Goal: Task Accomplishment & Management: Manage account settings

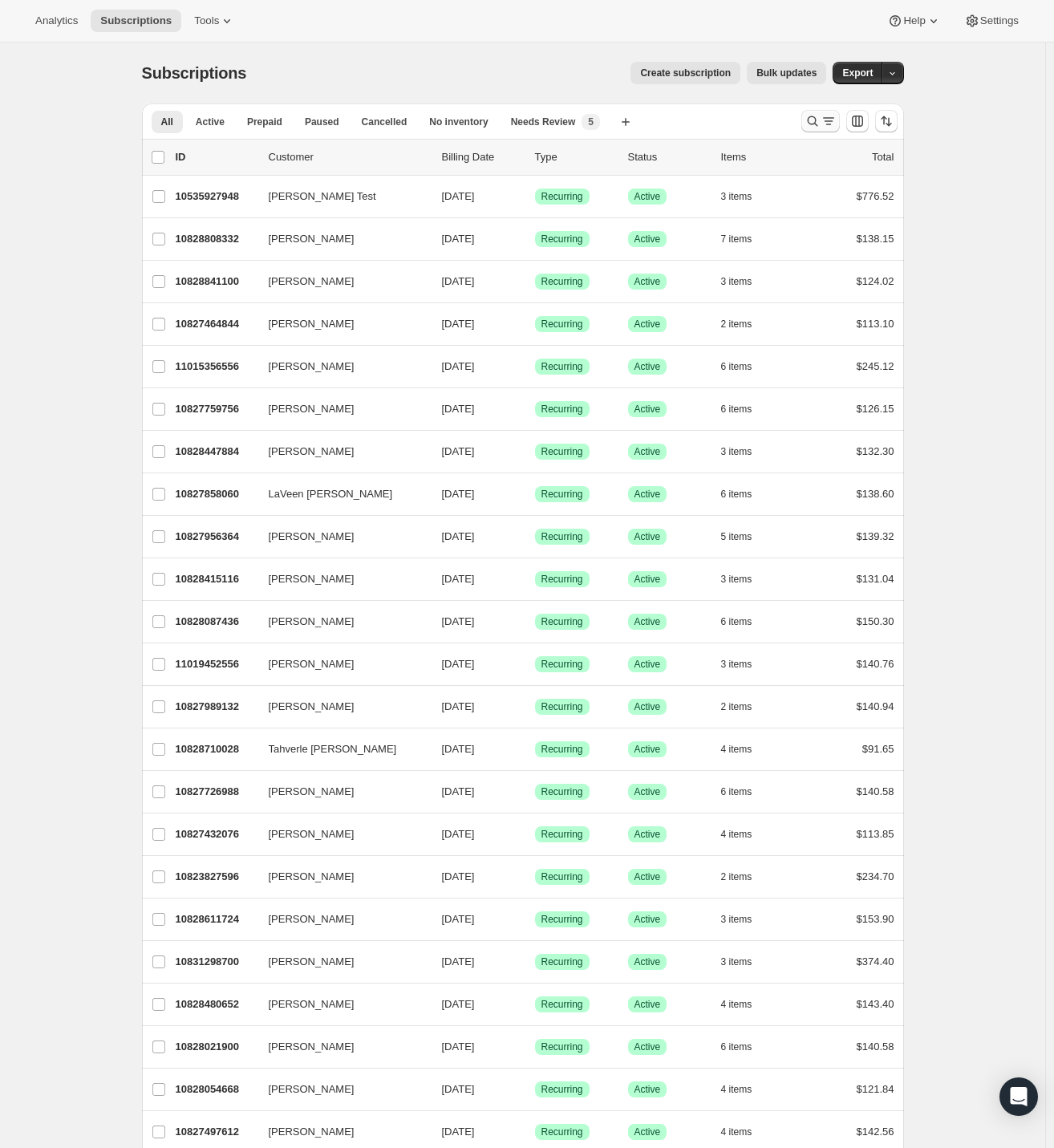
click at [821, 121] on icon "Search and filter results" at bounding box center [812, 120] width 16 height 16
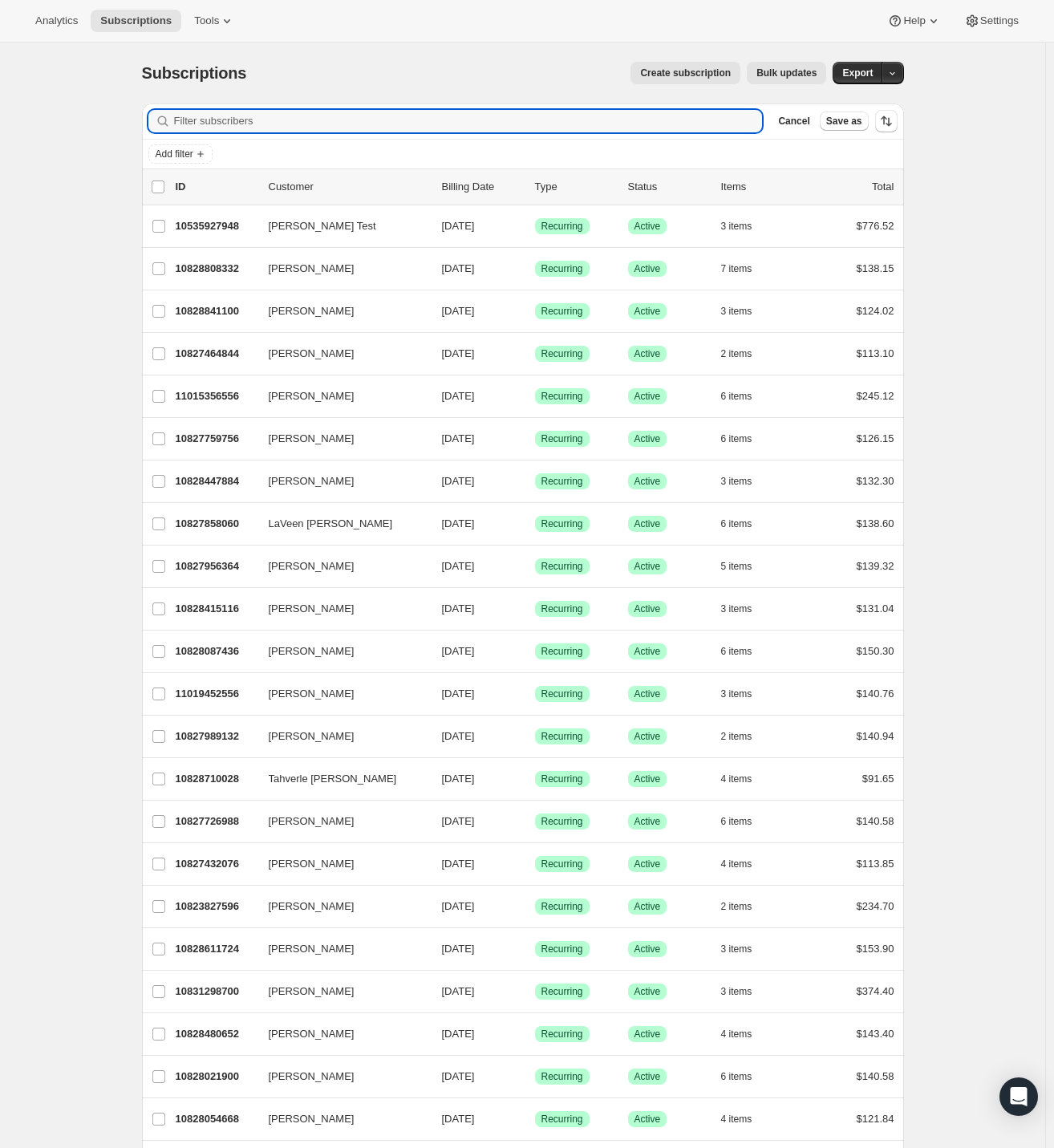
paste input "[EMAIL_ADDRESS][DOMAIN_NAME]"
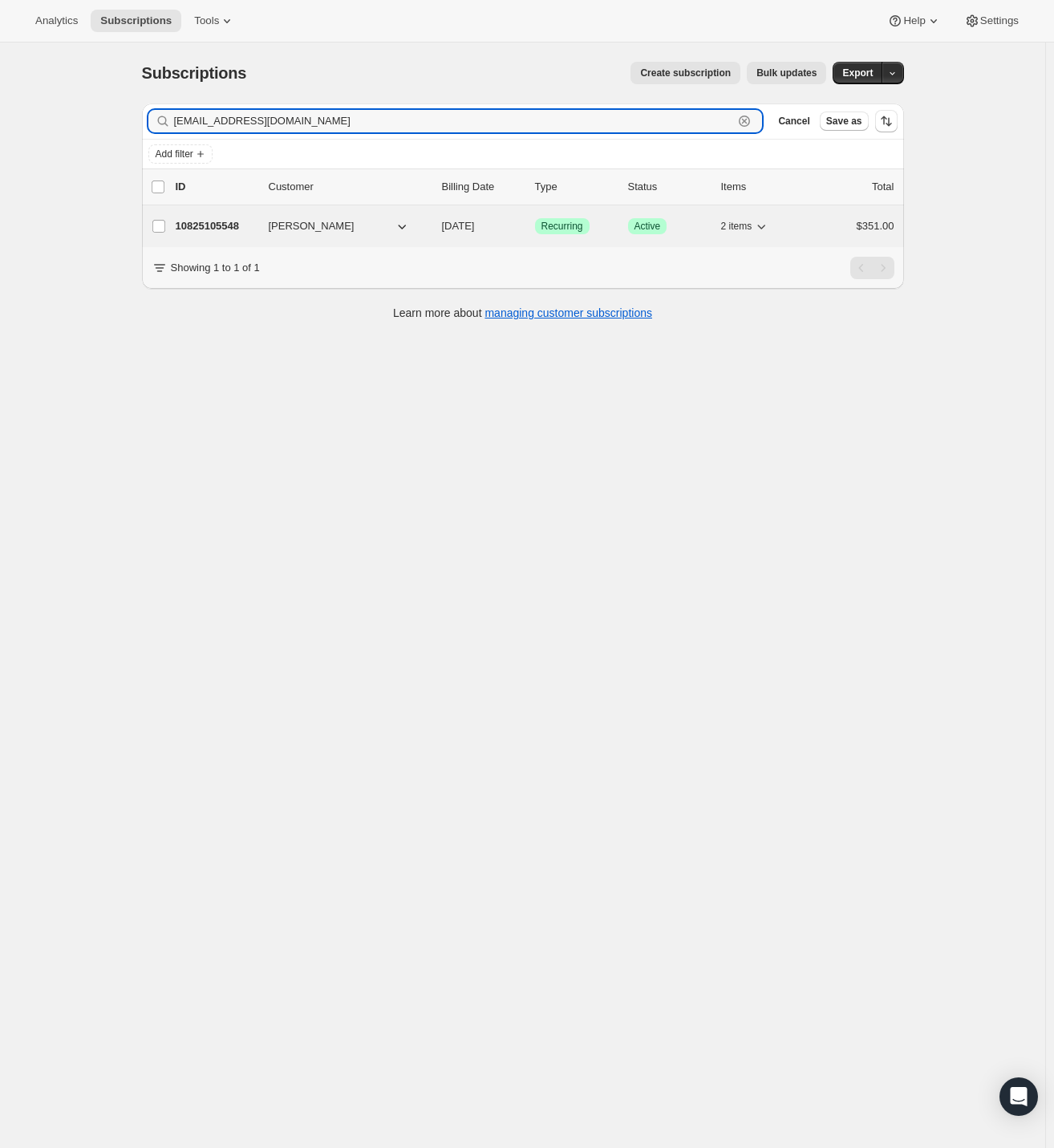
type input "[EMAIL_ADDRESS][DOMAIN_NAME]"
click at [232, 227] on p "10825105548" at bounding box center [216, 226] width 80 height 16
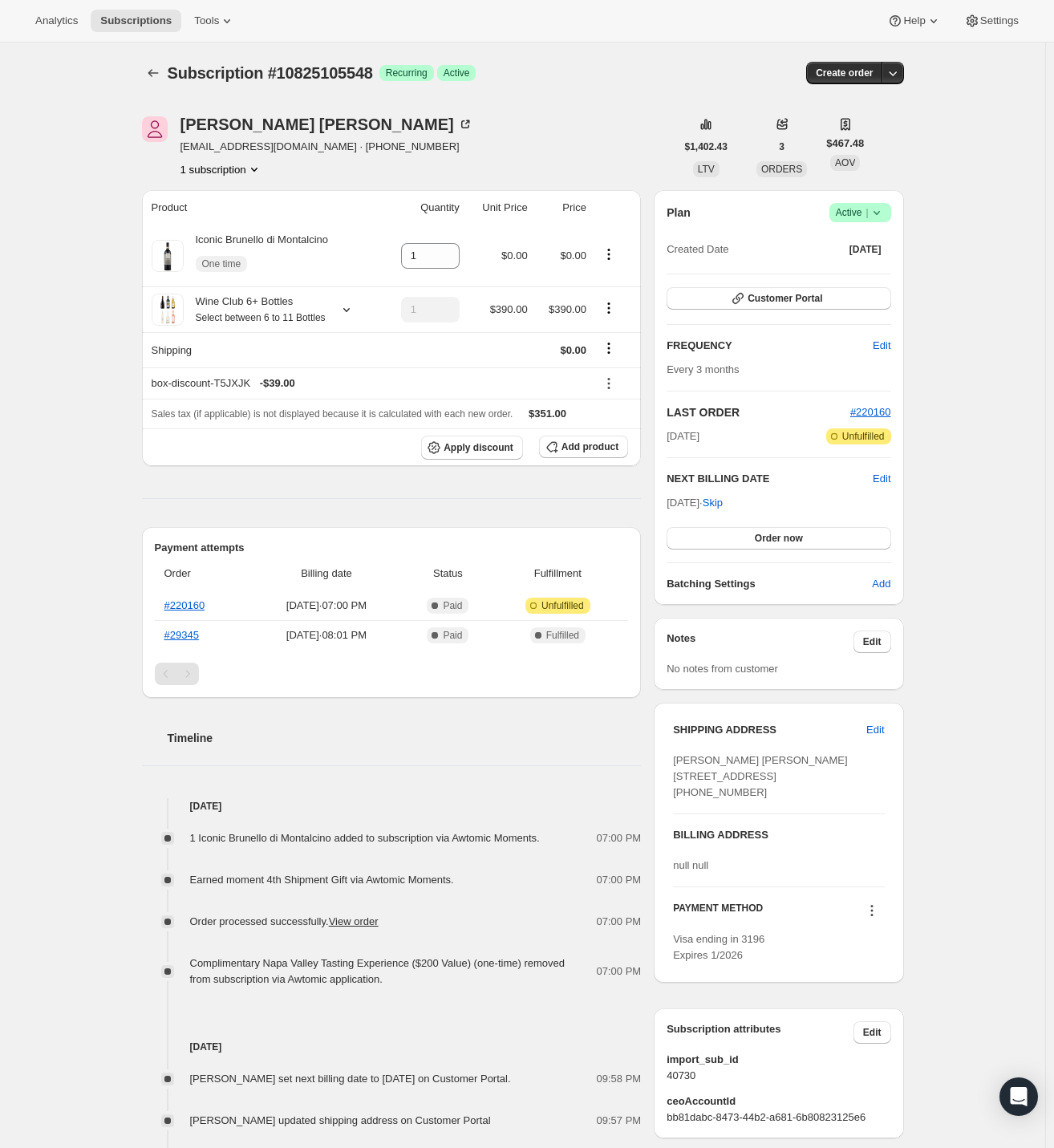
click at [884, 216] on icon at bounding box center [876, 212] width 16 height 16
click at [869, 265] on span "Cancel subscription" at bounding box center [858, 271] width 90 height 12
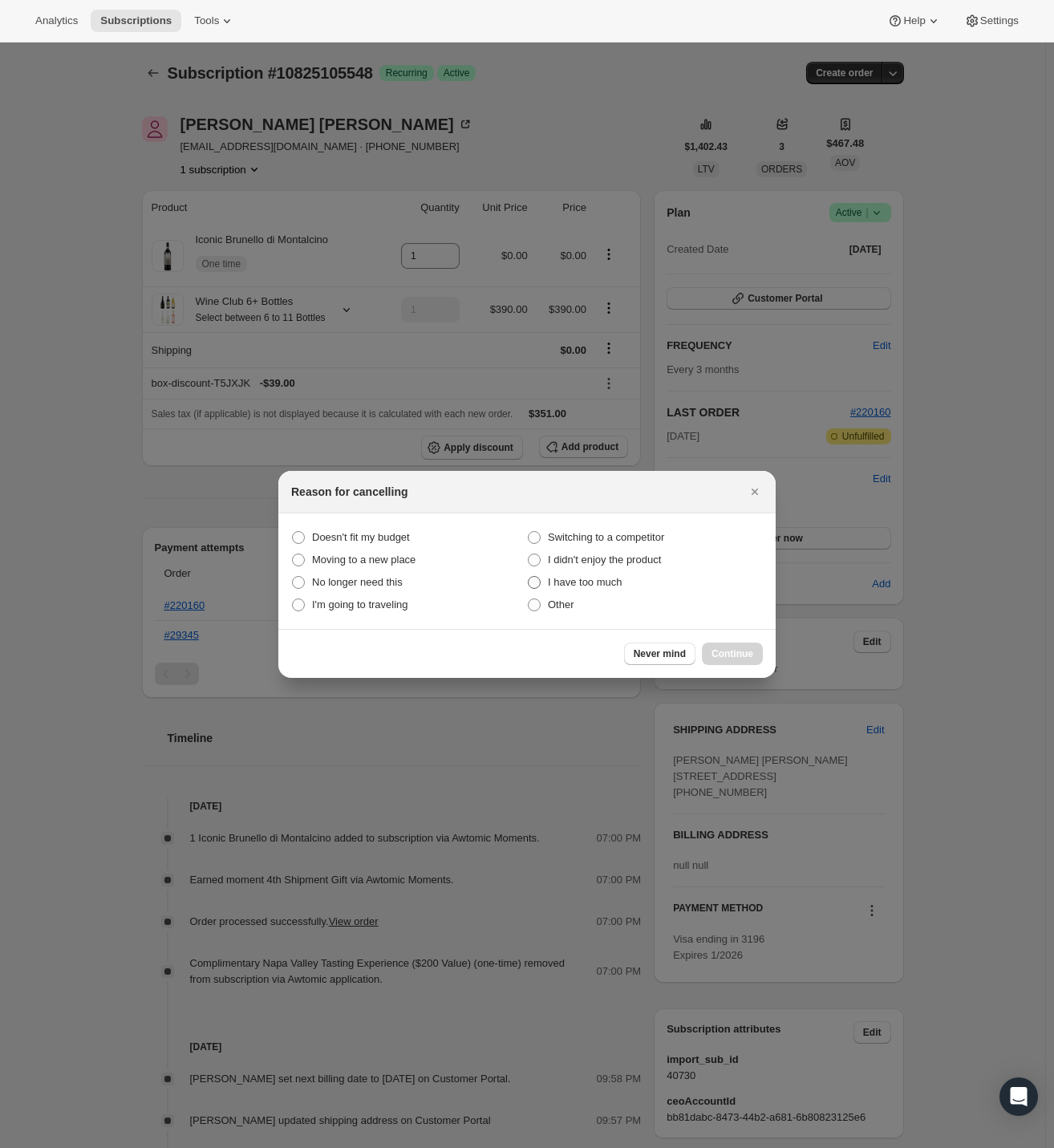
click at [600, 581] on span "I have too much" at bounding box center [584, 582] width 74 height 12
click at [528, 577] on much "I have too much" at bounding box center [527, 576] width 1 height 1
radio much "true"
click at [344, 576] on span "No longer need this" at bounding box center [357, 582] width 90 height 12
click at [293, 576] on this "No longer need this" at bounding box center [292, 576] width 1 height 1
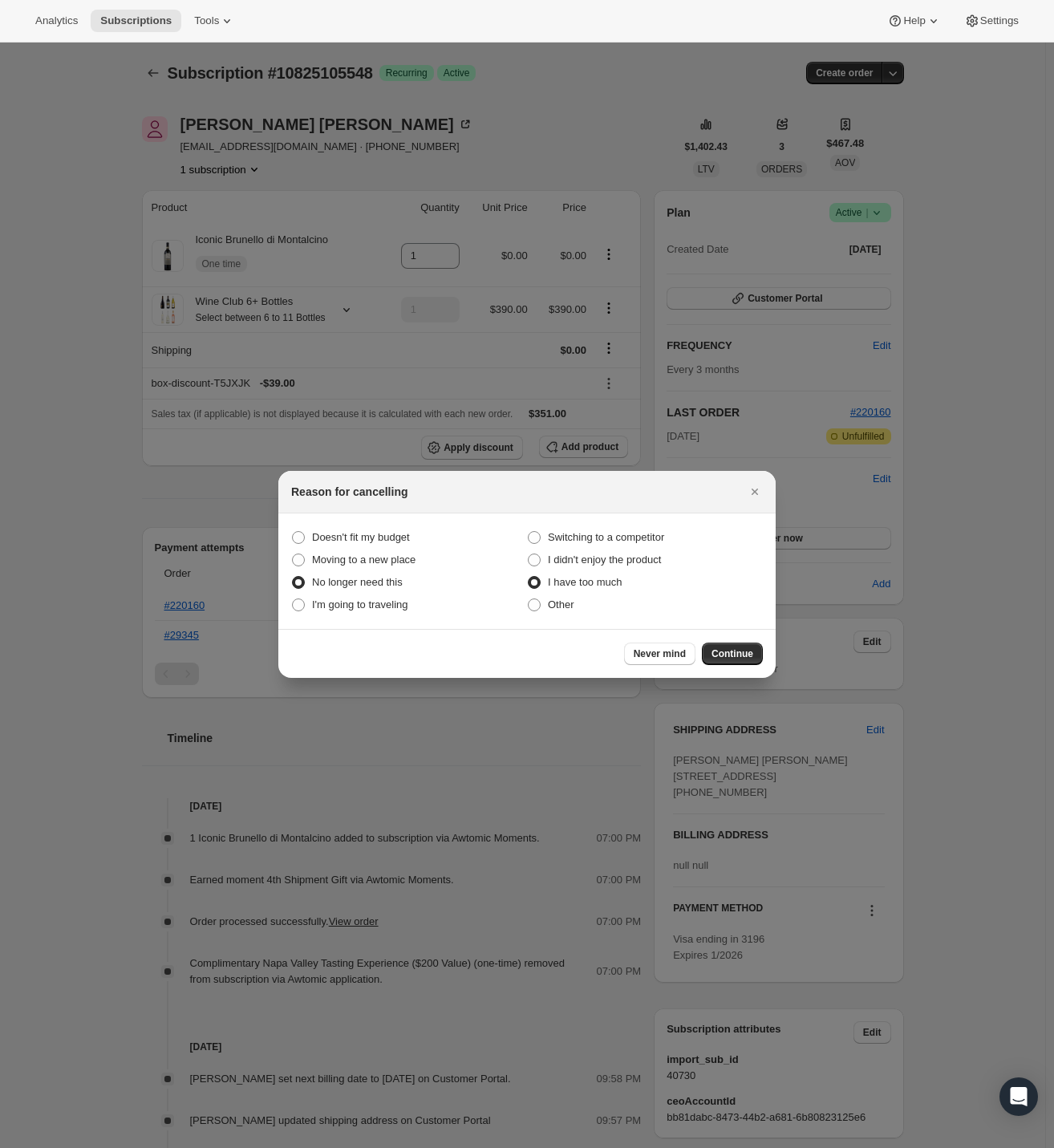
radio this "true"
radio much "false"
click at [723, 649] on span "Continue" at bounding box center [732, 653] width 42 height 13
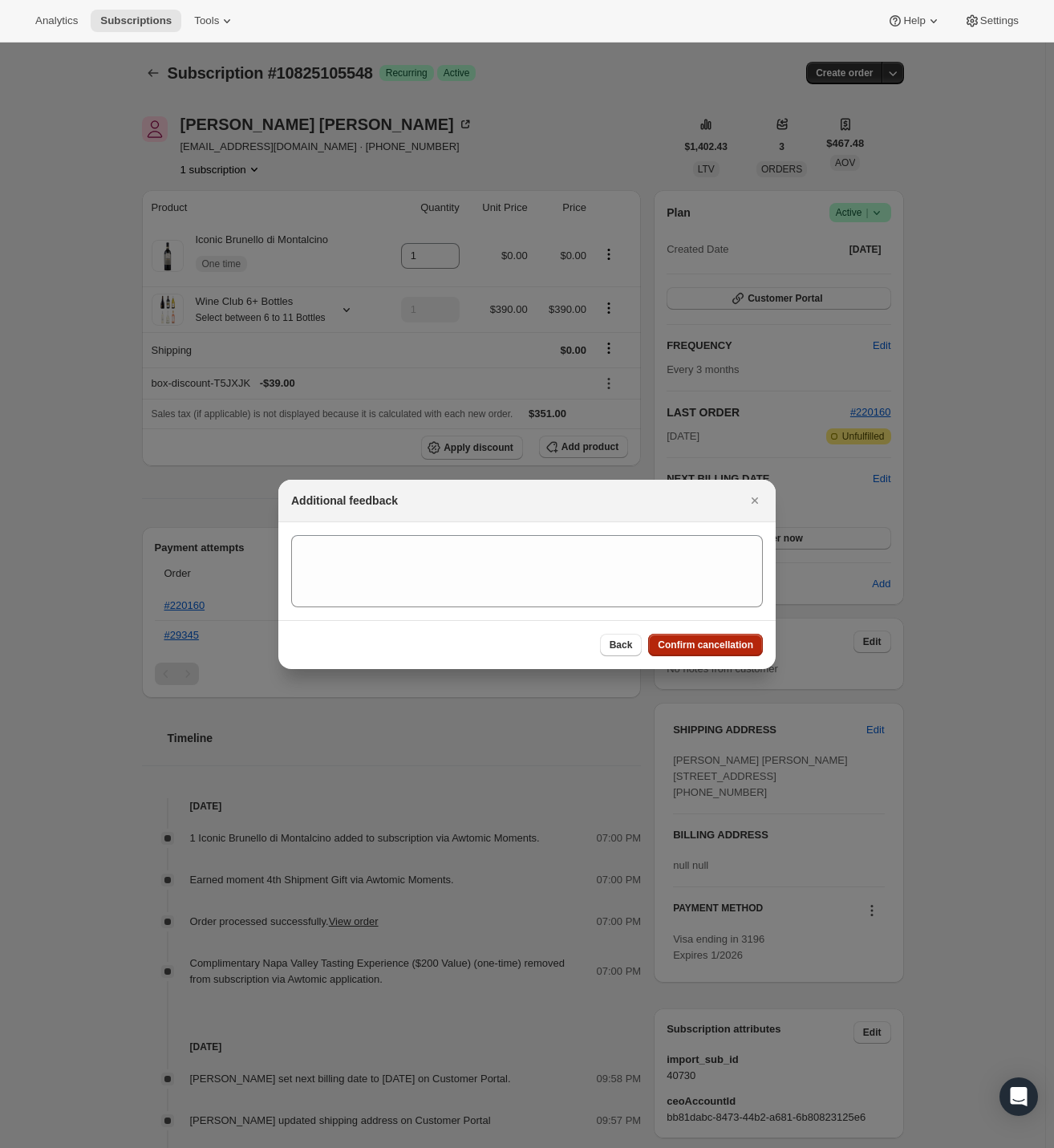
click at [700, 646] on span "Confirm cancellation" at bounding box center [705, 645] width 95 height 13
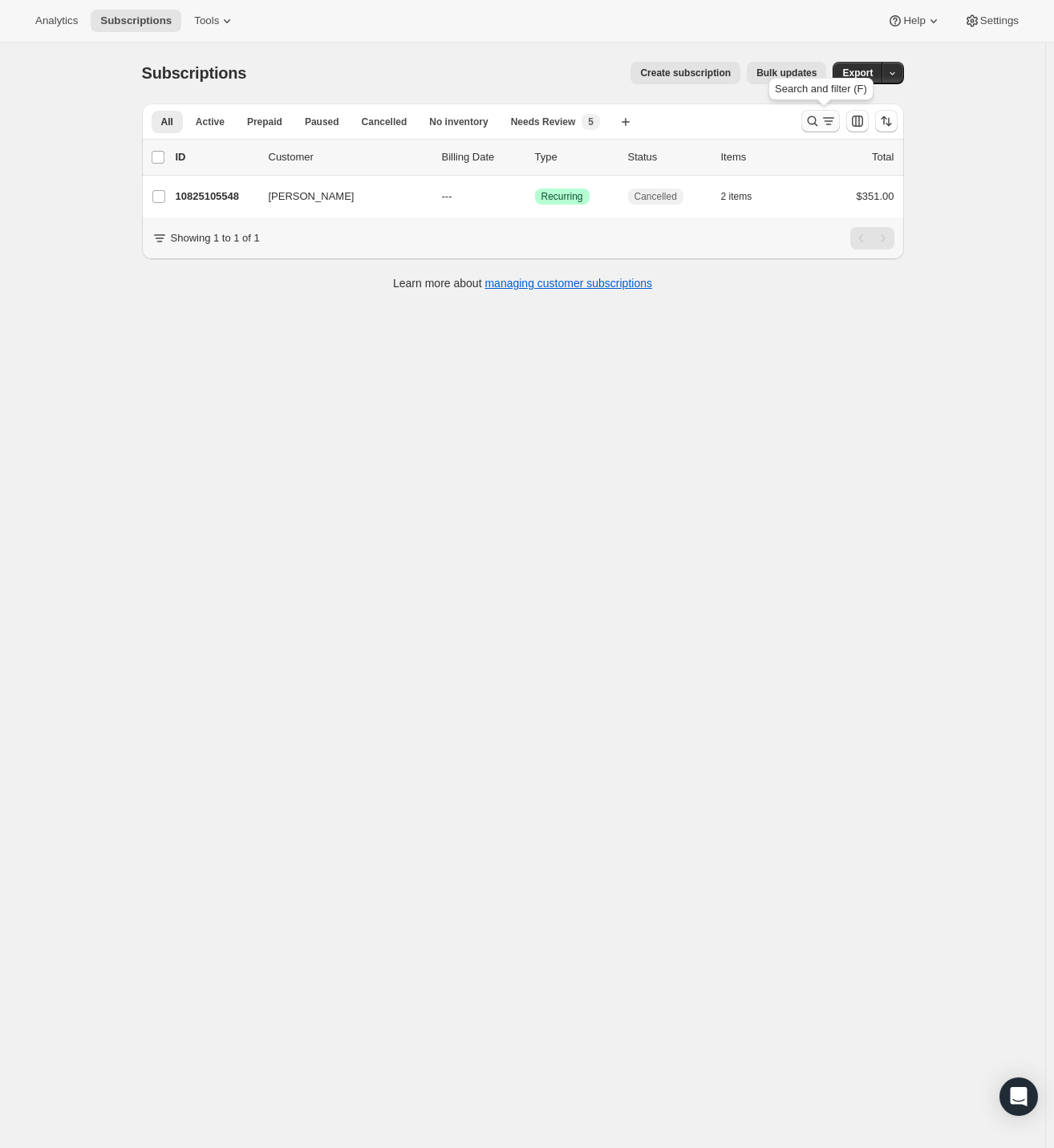
click at [821, 124] on icon "Search and filter results" at bounding box center [812, 120] width 16 height 16
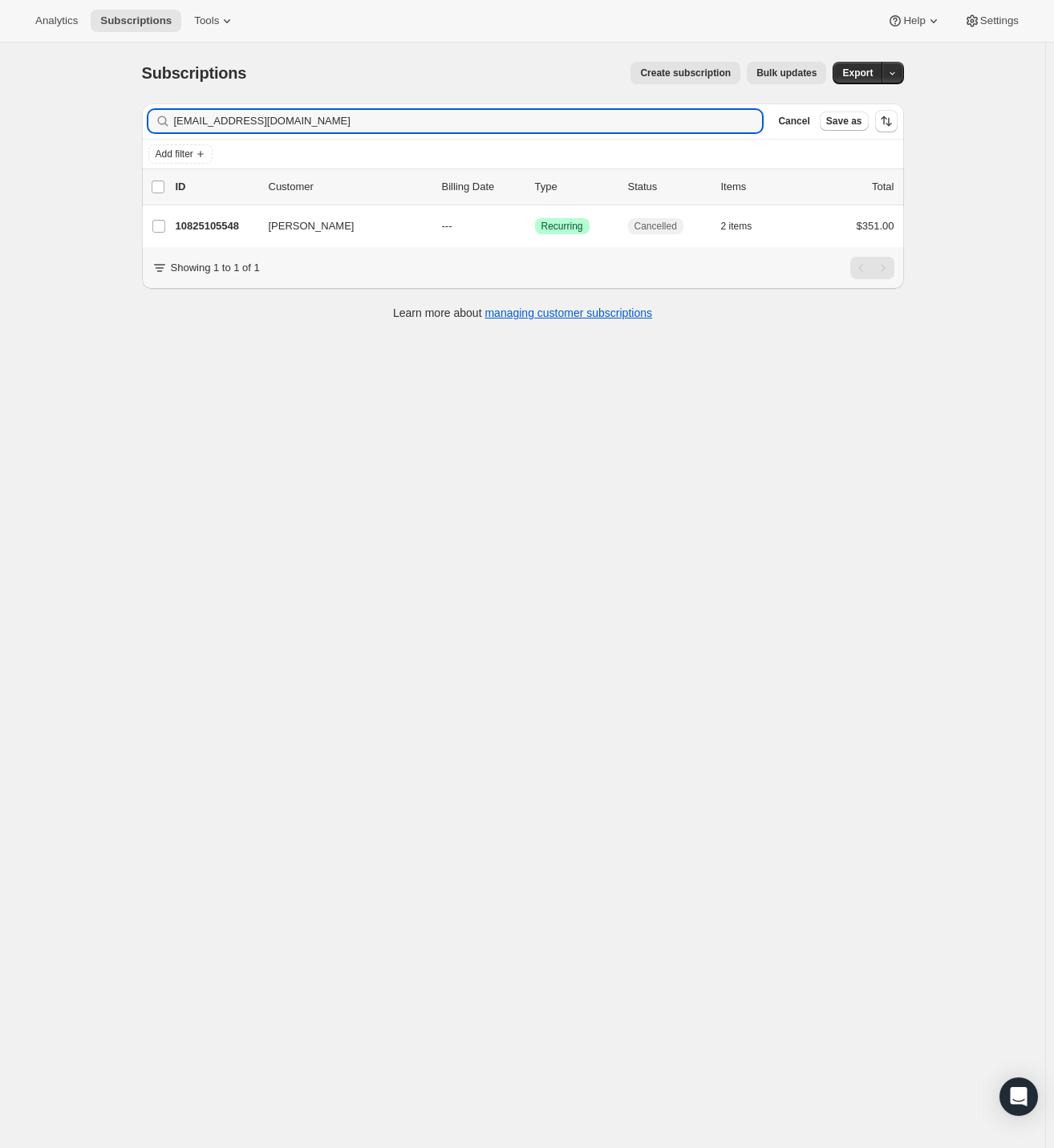
drag, startPoint x: 348, startPoint y: 118, endPoint x: 65, endPoint y: 118, distance: 283.0
click at [65, 118] on div "Subscriptions. This page is ready Subscriptions Create subscription Bulk update…" at bounding box center [522, 616] width 1045 height 1148
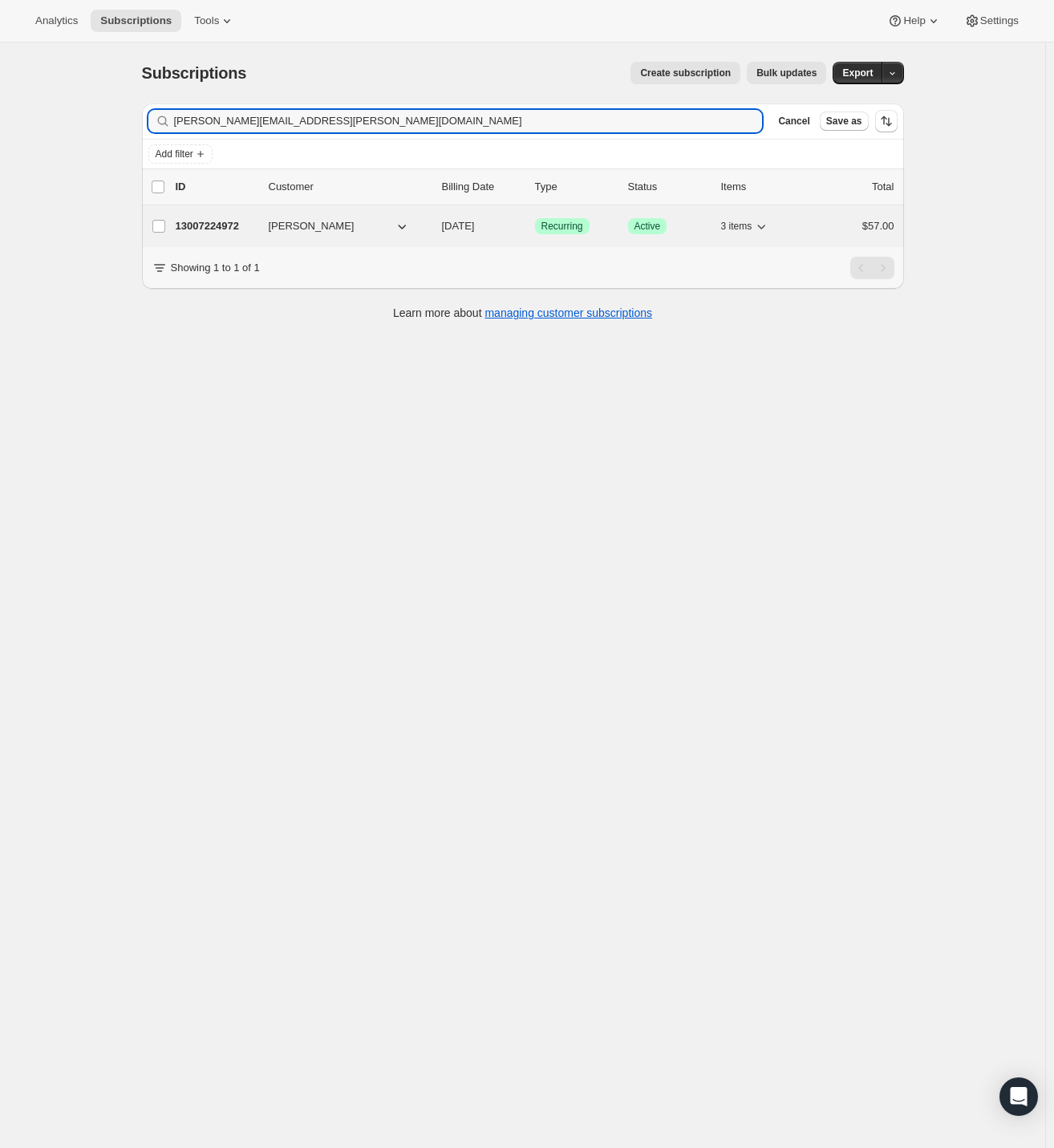
type input "[PERSON_NAME][EMAIL_ADDRESS][PERSON_NAME][DOMAIN_NAME]"
click at [219, 228] on p "13007224972" at bounding box center [216, 226] width 80 height 16
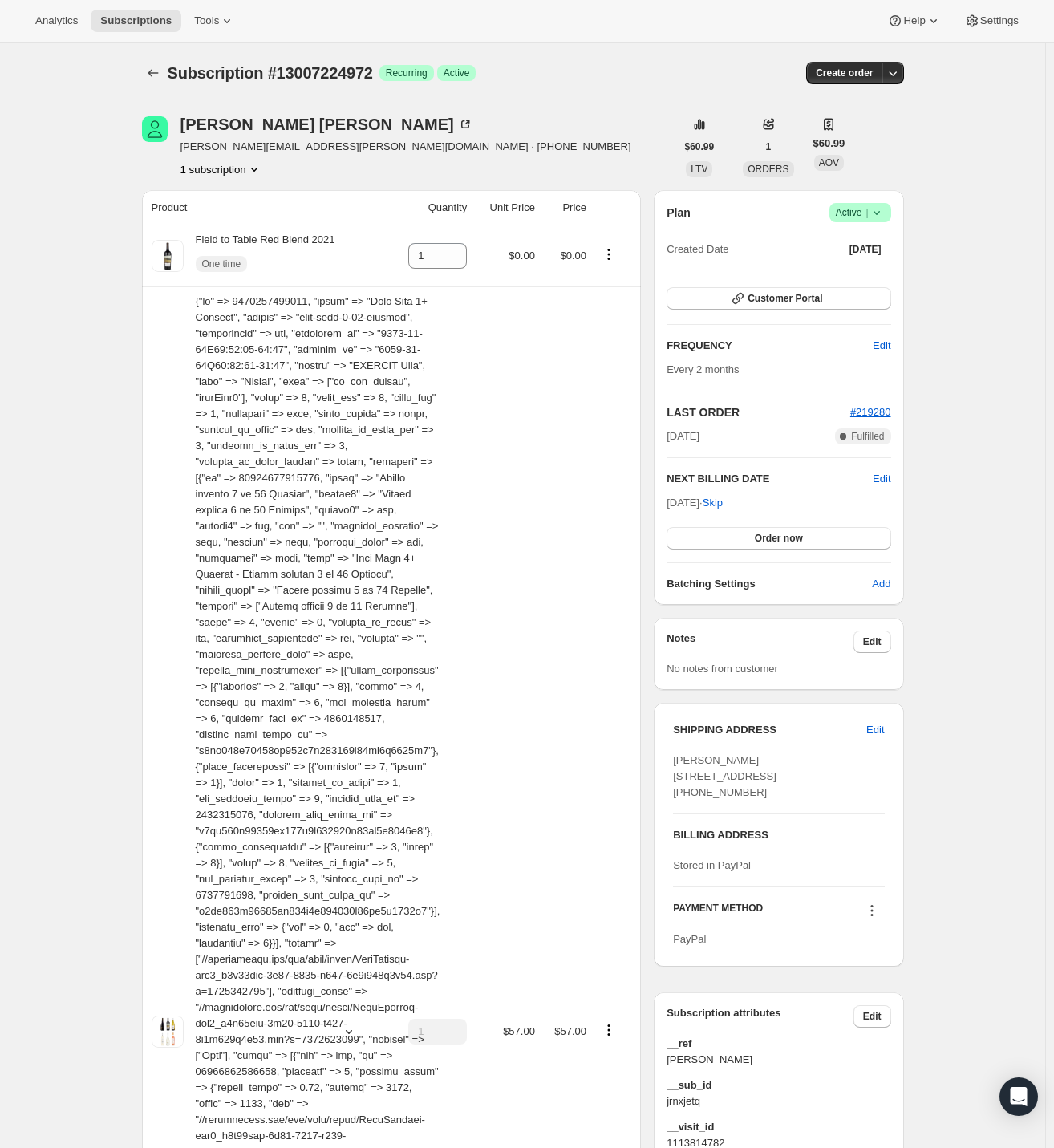
click at [884, 212] on icon at bounding box center [876, 212] width 16 height 16
click at [872, 270] on span "Cancel subscription" at bounding box center [858, 271] width 90 height 12
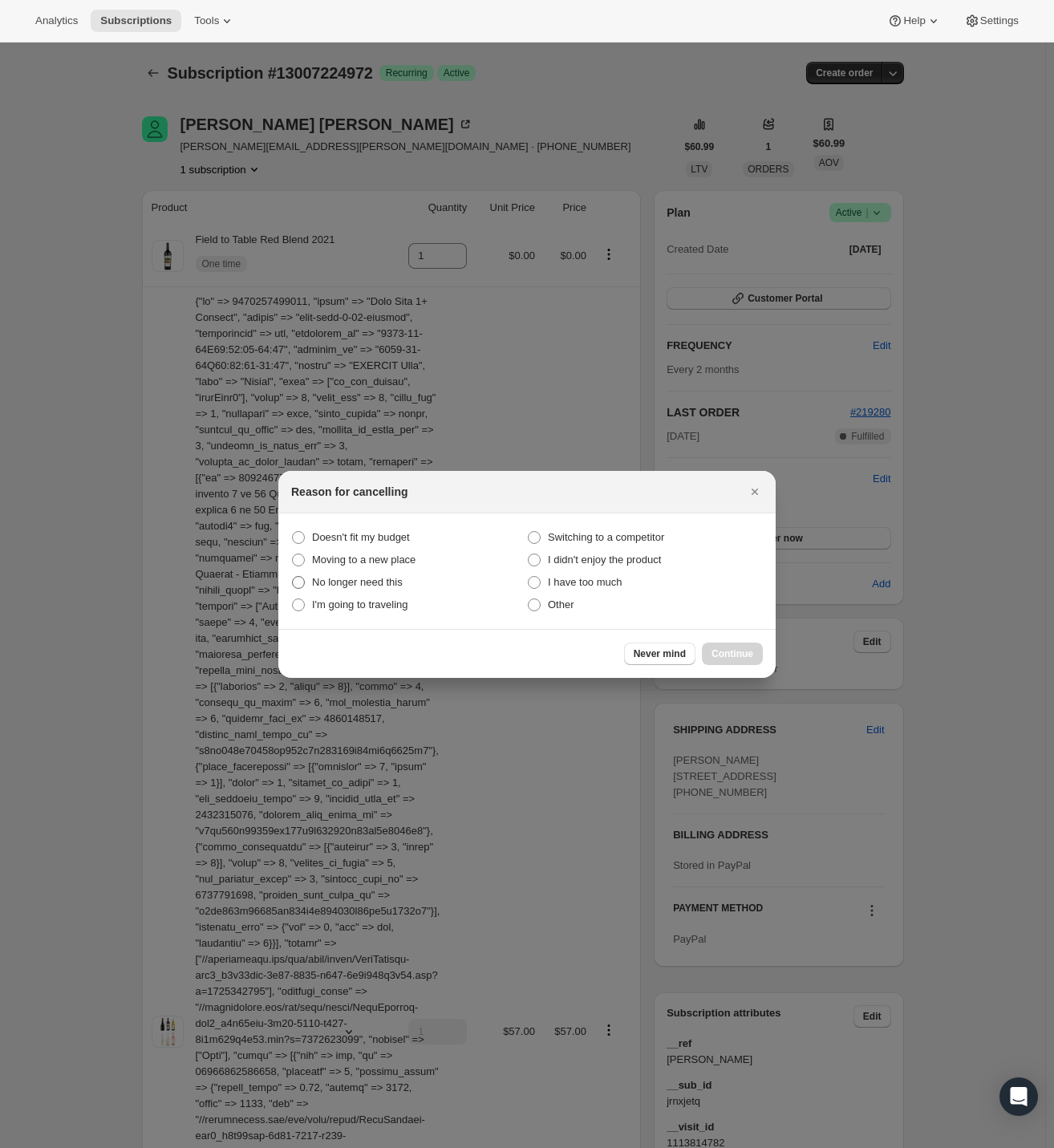
click at [326, 581] on span "No longer need this" at bounding box center [357, 582] width 90 height 12
click at [293, 577] on this "No longer need this" at bounding box center [292, 576] width 1 height 1
radio this "true"
click at [730, 652] on span "Continue" at bounding box center [732, 653] width 42 height 13
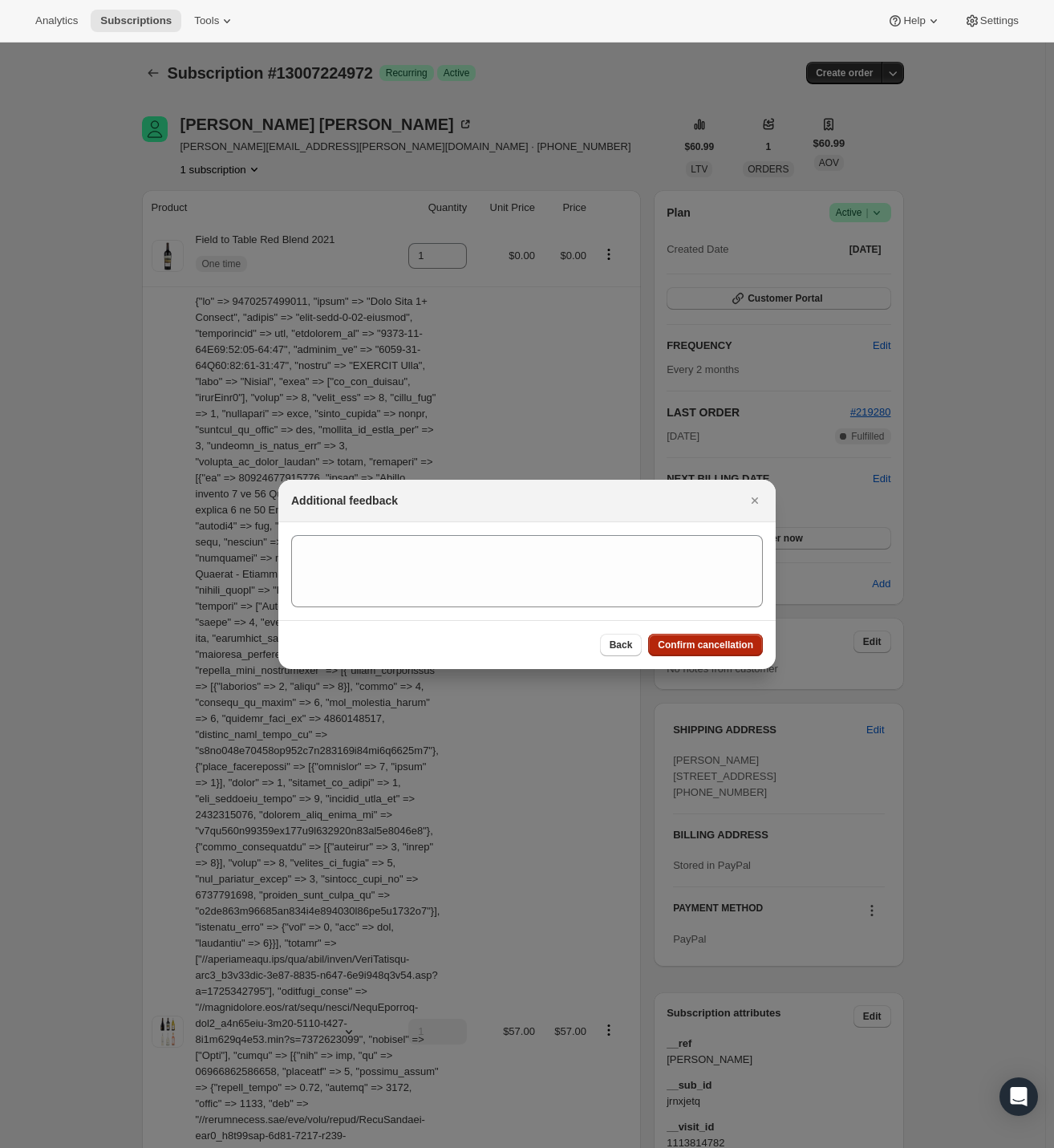
click at [703, 640] on span "Confirm cancellation" at bounding box center [705, 645] width 95 height 13
